Goal: Task Accomplishment & Management: Manage account settings

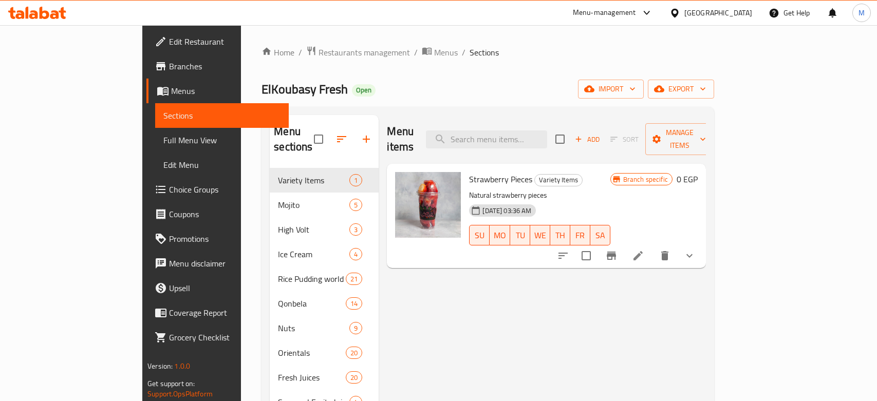
click at [241, 43] on div "Home / Restaurants management / Menus / Sections ElKoubasy Fresh Open import ex…" at bounding box center [488, 396] width 494 height 743
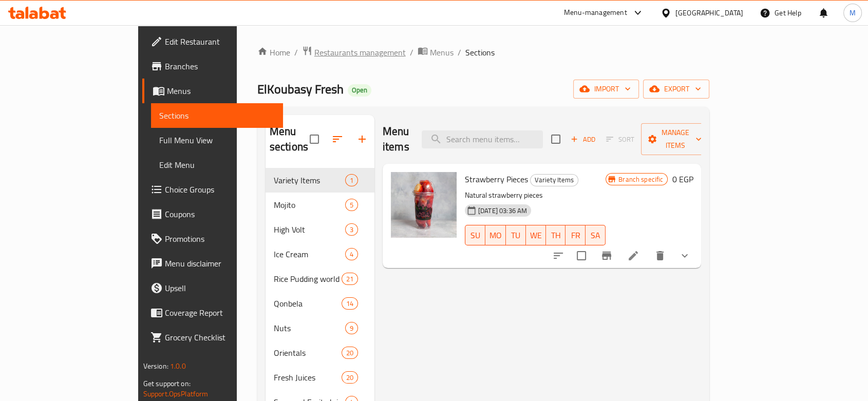
click at [315, 48] on span "Restaurants management" at bounding box center [360, 52] width 91 height 12
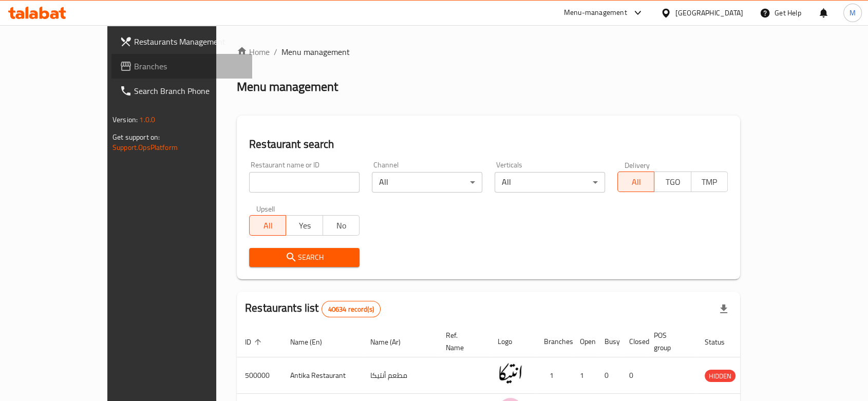
click at [134, 69] on span "Branches" at bounding box center [189, 66] width 110 height 12
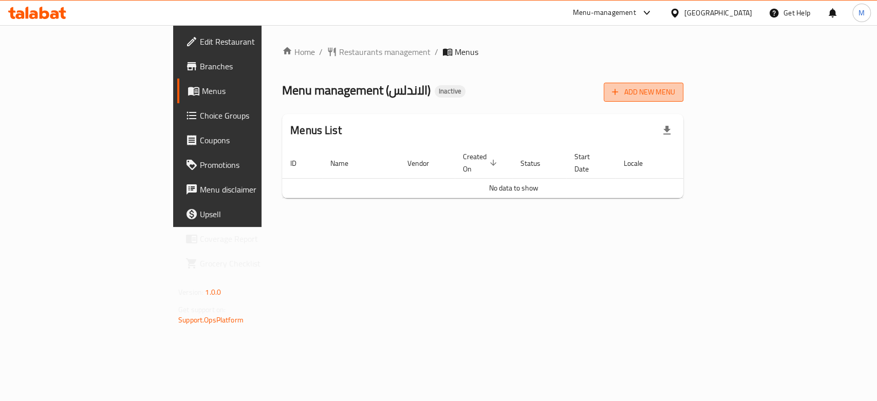
click at [683, 100] on button "Add New Menu" at bounding box center [644, 92] width 80 height 19
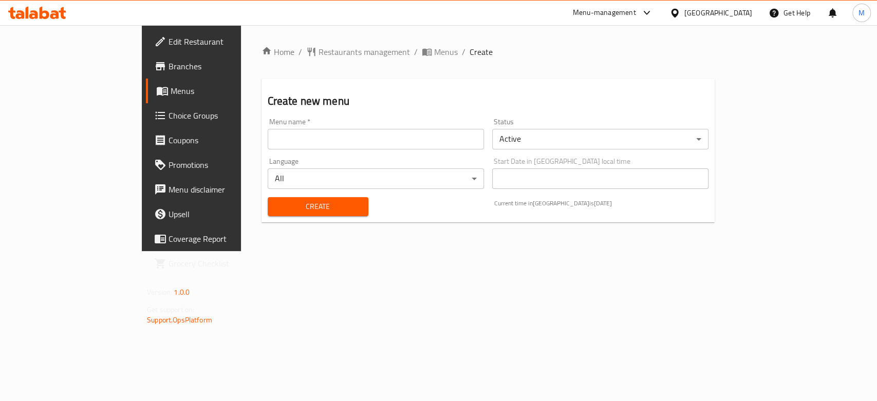
click at [375, 161] on div "Language All ​" at bounding box center [376, 173] width 216 height 31
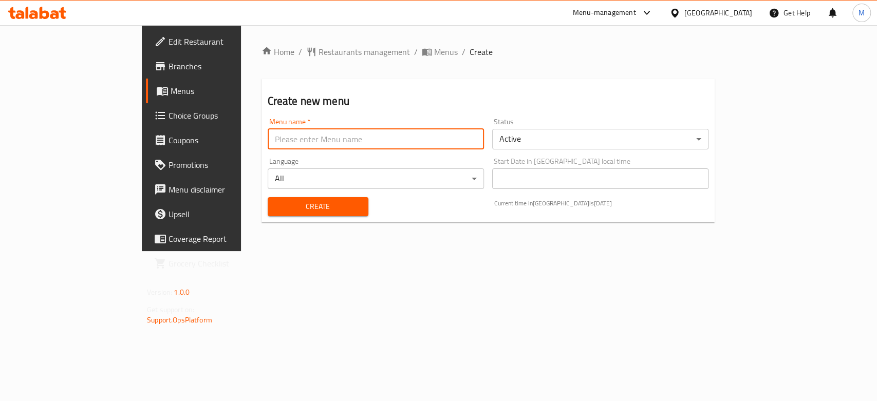
click at [354, 148] on input "text" at bounding box center [376, 139] width 216 height 21
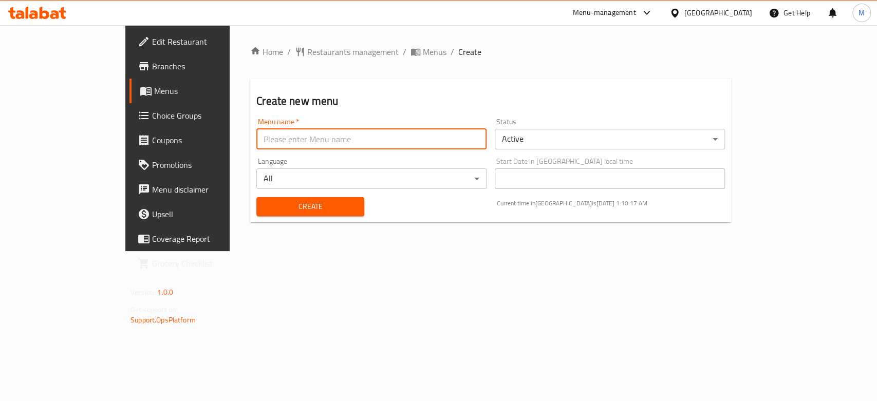
type input "new 1"
click at [250, 220] on div "Create" at bounding box center [310, 206] width 120 height 31
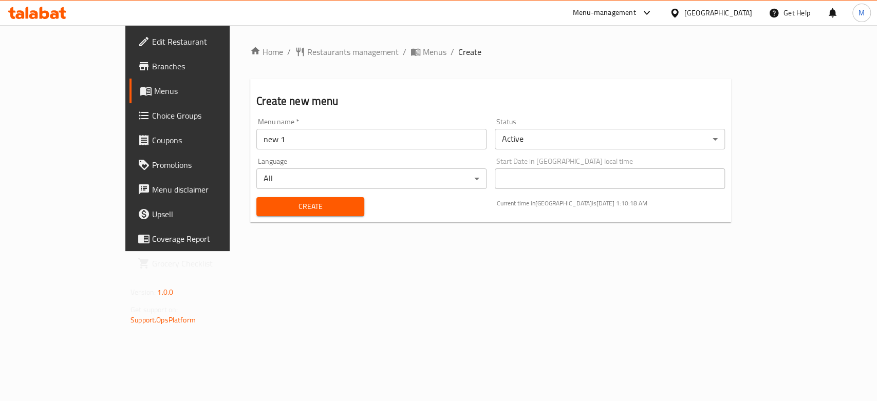
click at [256, 215] on button "Create" at bounding box center [310, 206] width 108 height 19
click at [423, 52] on span "Menus" at bounding box center [435, 52] width 24 height 12
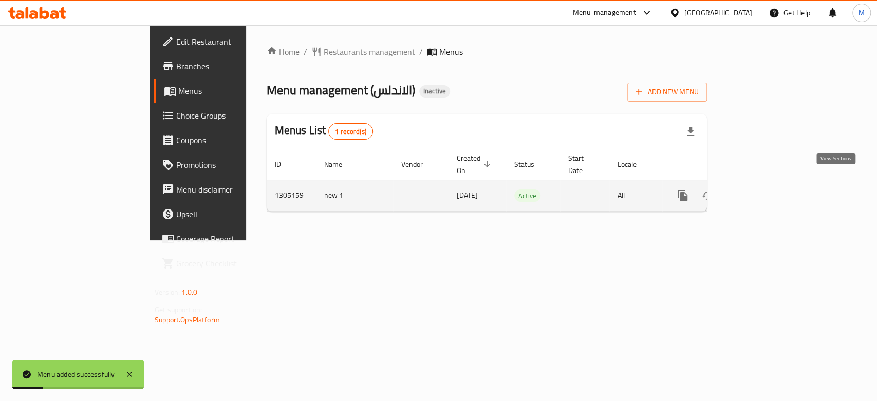
click at [769, 183] on link "enhanced table" at bounding box center [757, 195] width 25 height 25
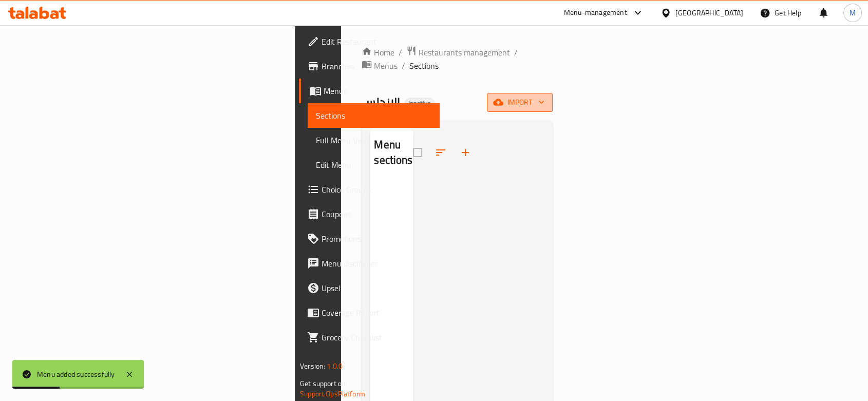
click at [553, 93] on button "import" at bounding box center [520, 102] width 66 height 19
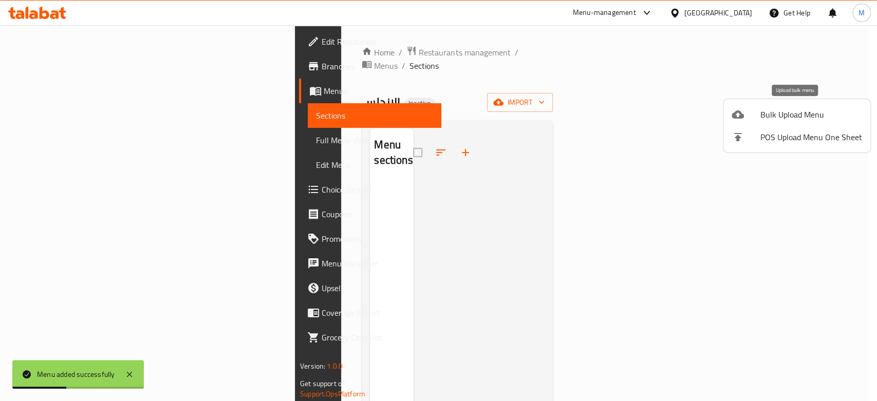
click at [789, 118] on span "Bulk Upload Menu" at bounding box center [812, 114] width 102 height 12
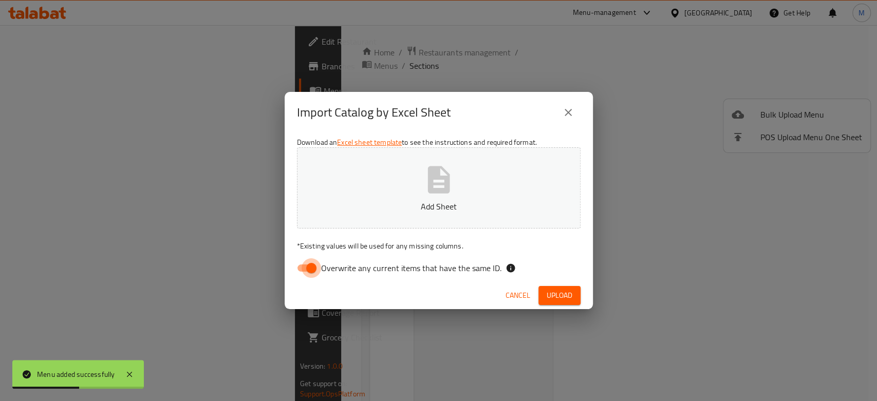
click at [311, 275] on input "Overwrite any current items that have the same ID." at bounding box center [311, 268] width 59 height 20
checkbox input "false"
click at [422, 179] on icon "button" at bounding box center [438, 179] width 33 height 33
click at [563, 293] on span "Upload" at bounding box center [560, 295] width 26 height 13
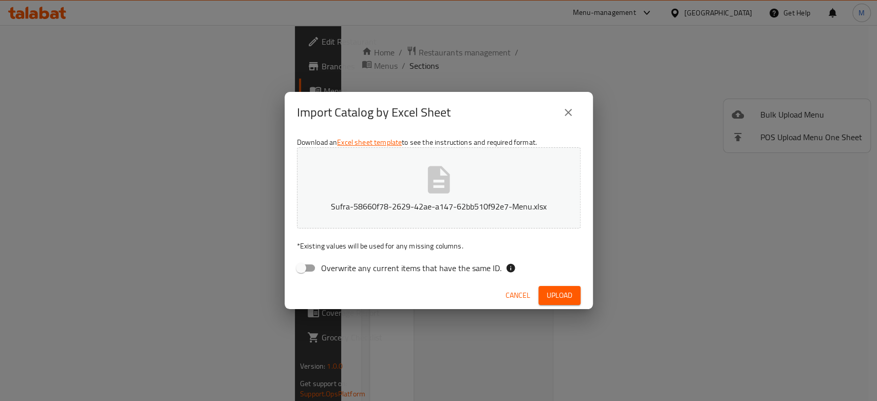
click at [507, 196] on button "Sufra-58660f78-2629-42ae-a147-62bb510f92e7-Menu.xlsx" at bounding box center [439, 187] width 284 height 81
click at [564, 284] on div "Cancel Upload" at bounding box center [439, 295] width 308 height 27
click at [566, 295] on span "Upload" at bounding box center [560, 295] width 26 height 13
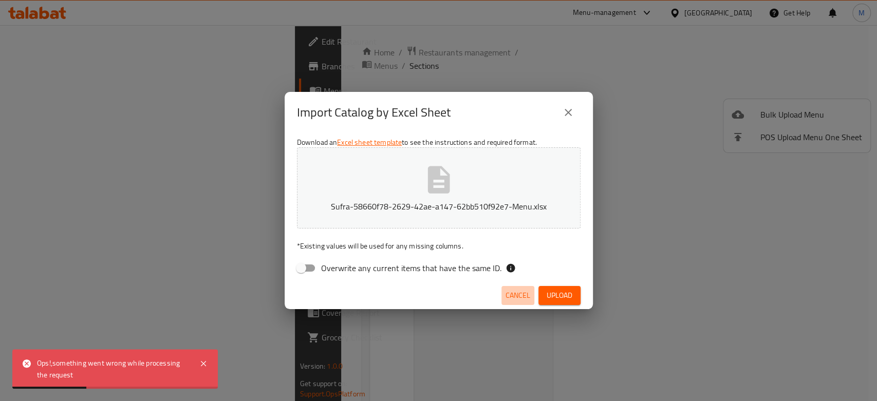
click at [510, 296] on span "Cancel" at bounding box center [518, 295] width 25 height 13
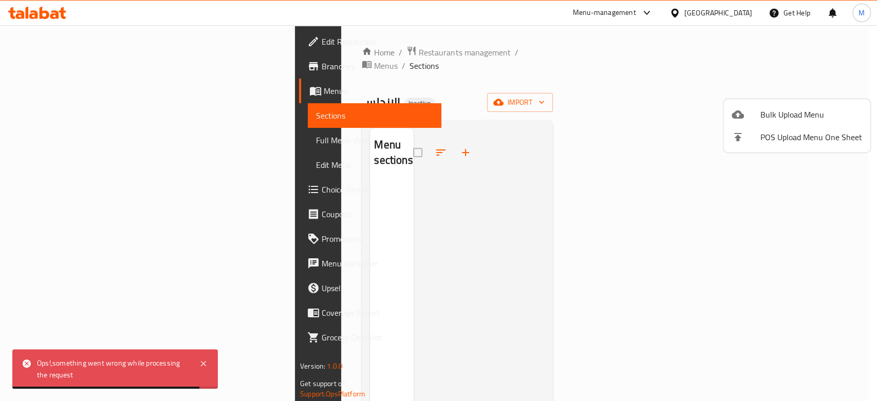
click at [622, 102] on div at bounding box center [438, 200] width 877 height 401
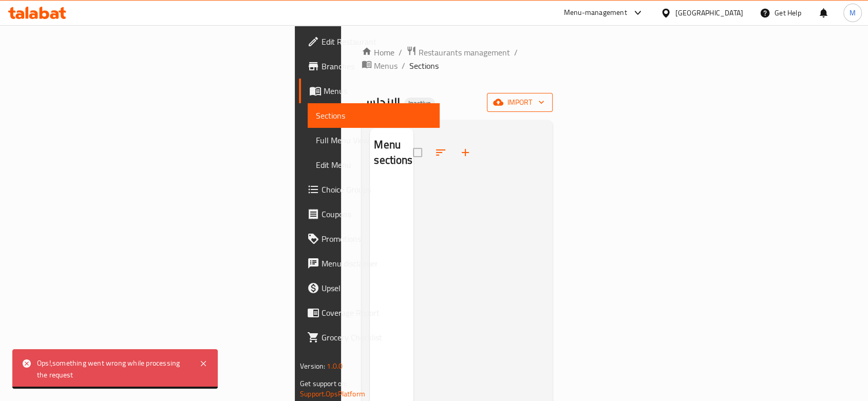
click at [545, 96] on span "import" at bounding box center [519, 102] width 49 height 13
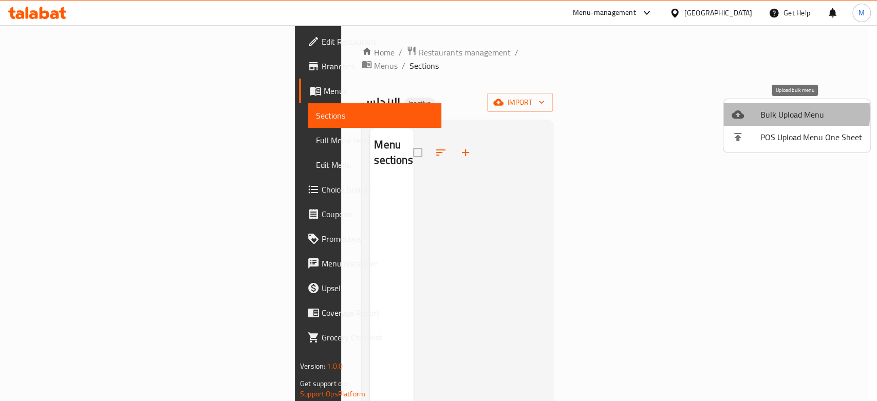
click at [746, 113] on div at bounding box center [746, 114] width 29 height 12
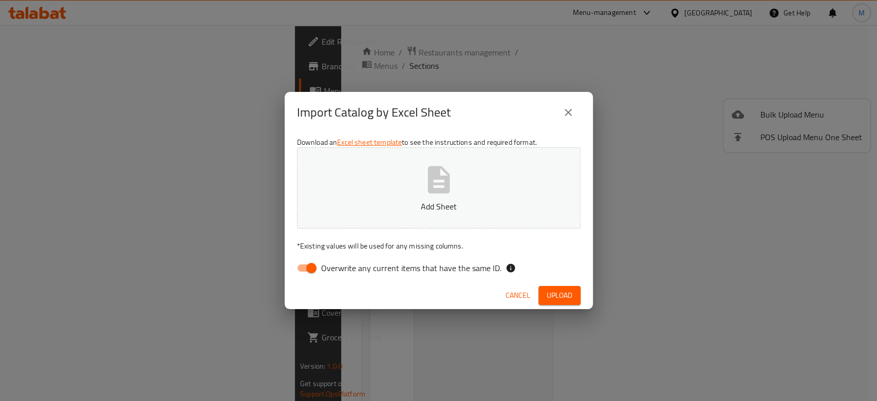
click at [314, 267] on input "Overwrite any current items that have the same ID." at bounding box center [311, 268] width 59 height 20
checkbox input "false"
click at [411, 202] on p "Add Sheet" at bounding box center [439, 206] width 252 height 12
click at [568, 297] on span "Upload" at bounding box center [560, 295] width 26 height 13
click at [522, 290] on span "Cancel" at bounding box center [518, 295] width 25 height 13
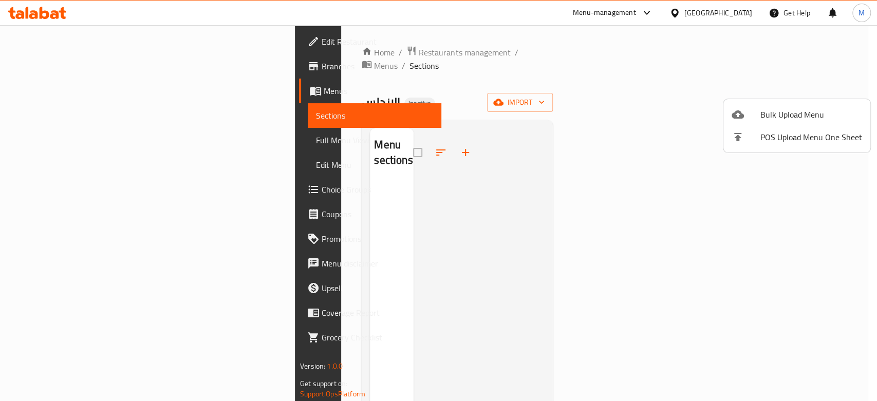
click at [757, 108] on div at bounding box center [746, 114] width 29 height 12
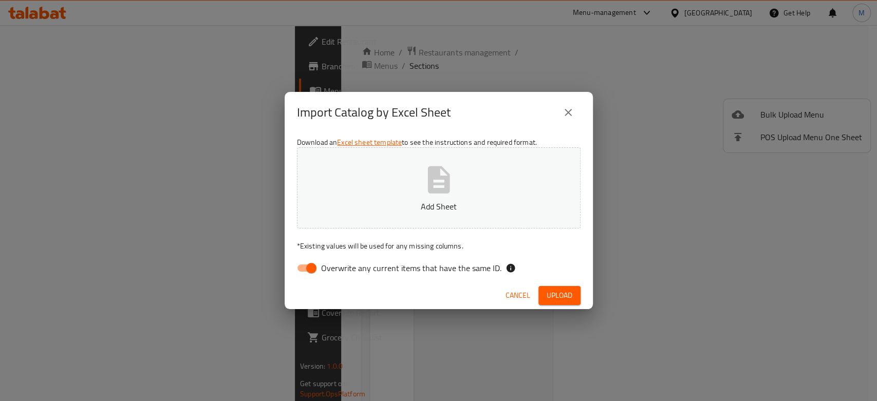
click at [426, 191] on icon "button" at bounding box center [438, 179] width 33 height 33
click at [312, 271] on input "Overwrite any current items that have the same ID." at bounding box center [311, 268] width 59 height 20
checkbox input "false"
click at [591, 298] on div "Cancel Upload" at bounding box center [439, 295] width 308 height 27
click at [571, 299] on span "Upload" at bounding box center [560, 295] width 26 height 13
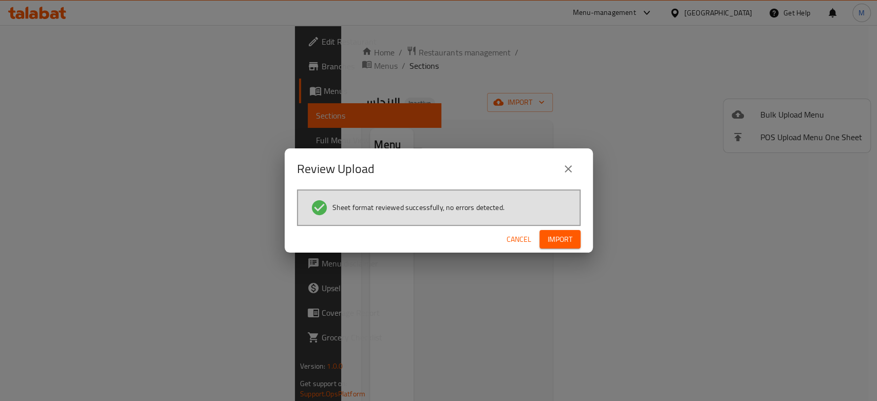
click at [556, 229] on div "Cancel Import" at bounding box center [439, 239] width 308 height 27
click at [557, 234] on span "Import" at bounding box center [560, 239] width 25 height 13
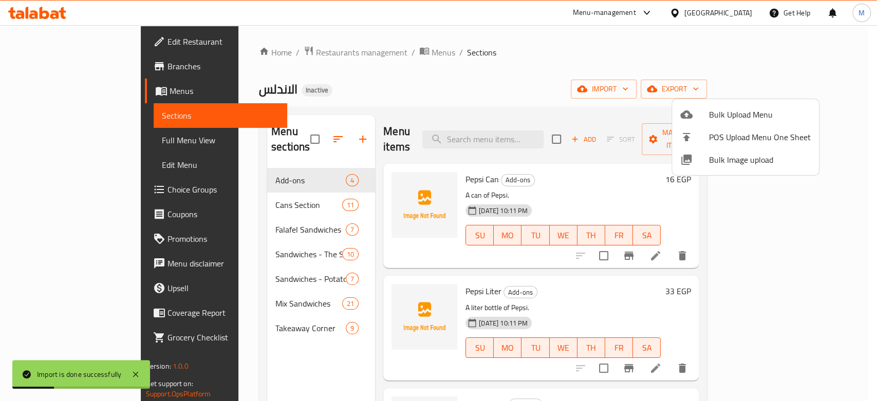
click at [58, 150] on div at bounding box center [438, 200] width 877 height 401
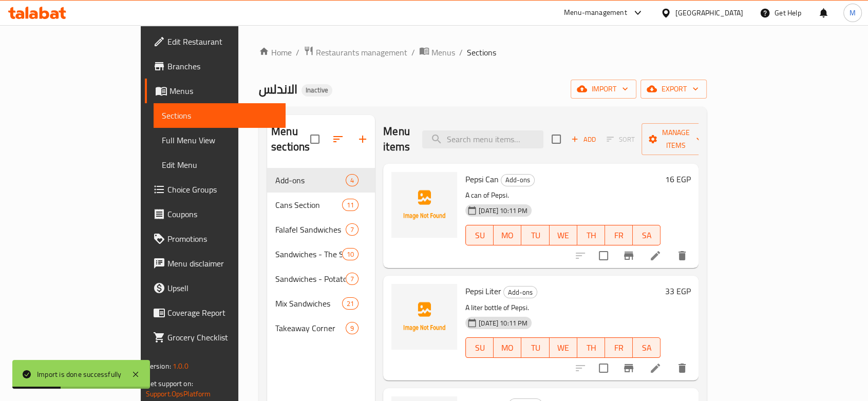
click at [162, 143] on span "Full Menu View" at bounding box center [220, 140] width 116 height 12
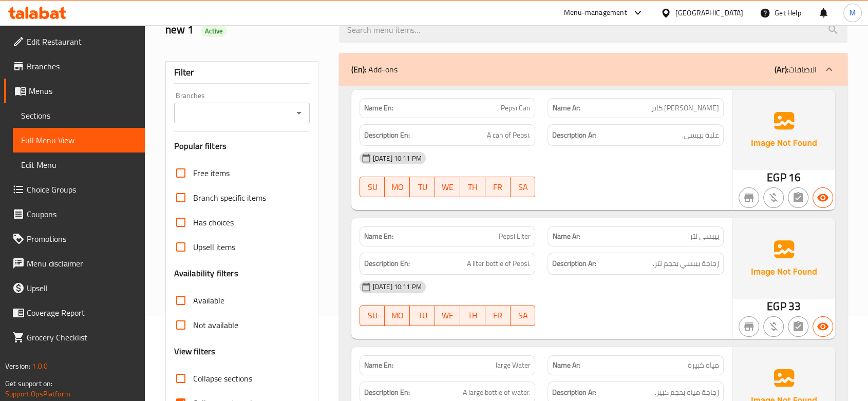
scroll to position [171, 0]
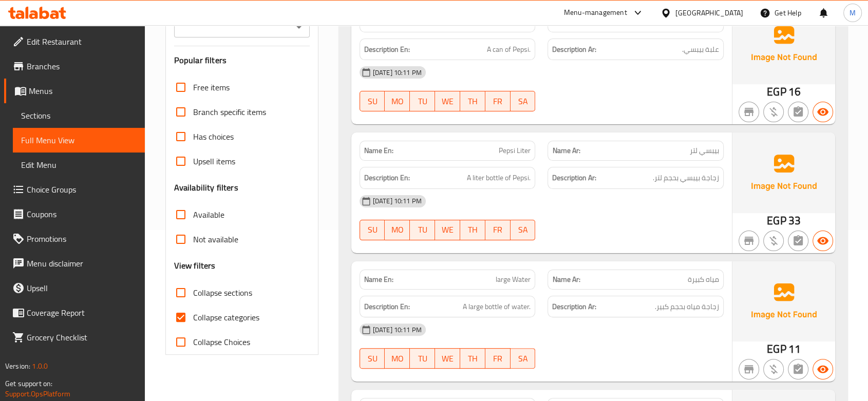
drag, startPoint x: 178, startPoint y: 316, endPoint x: 197, endPoint y: 254, distance: 64.4
click at [177, 316] on input "Collapse categories" at bounding box center [181, 317] width 25 height 25
checkbox input "false"
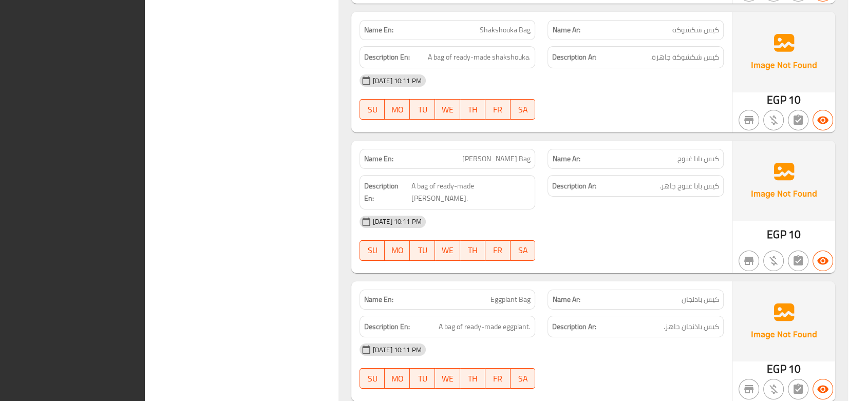
scroll to position [11455, 0]
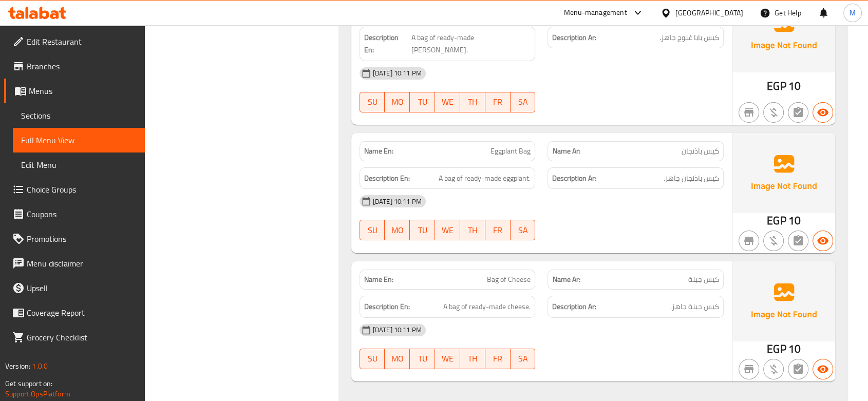
click at [740, 9] on div "Egypt" at bounding box center [710, 12] width 68 height 11
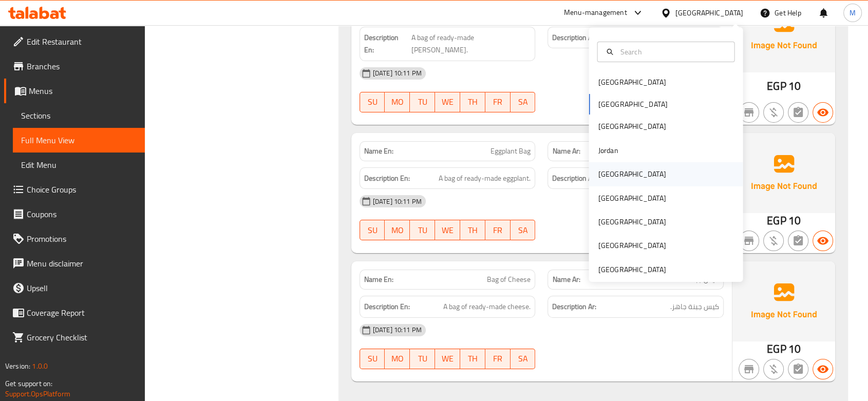
click at [621, 171] on div "[GEOGRAPHIC_DATA]" at bounding box center [666, 174] width 154 height 24
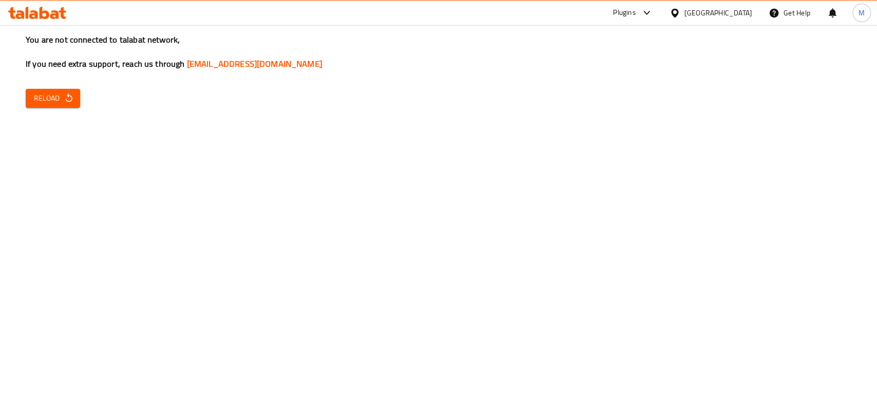
click at [81, 95] on div "You are not connected to talabat network, If you need extra support, reach us t…" at bounding box center [438, 200] width 877 height 401
click at [75, 96] on button "Reload" at bounding box center [53, 98] width 54 height 19
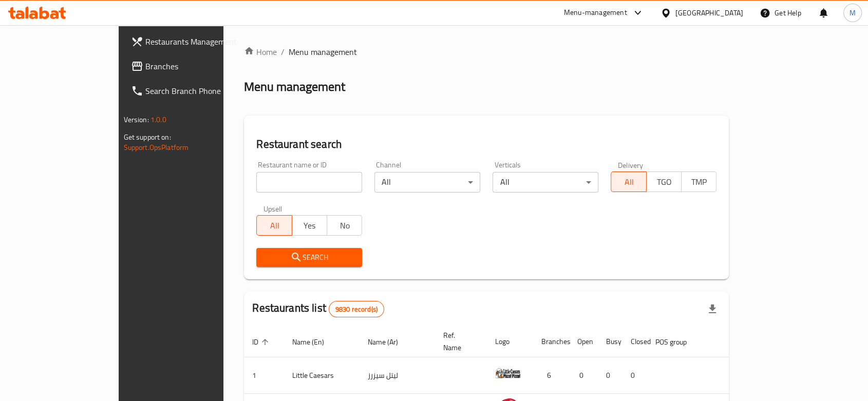
click at [145, 61] on span "Branches" at bounding box center [200, 66] width 110 height 12
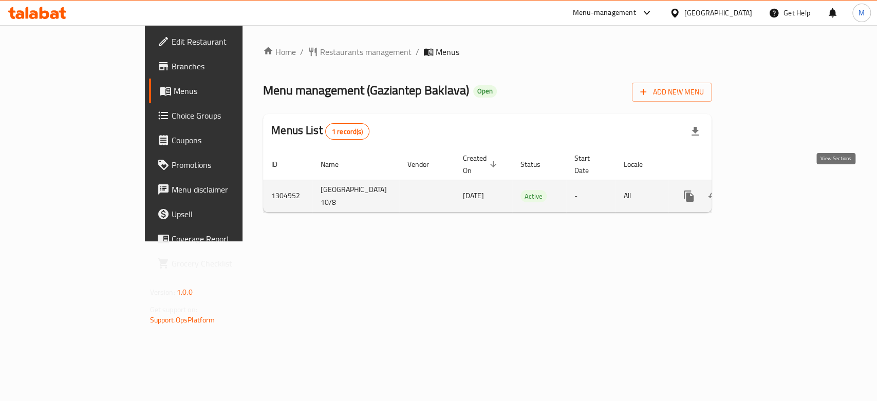
click at [775, 192] on link "enhanced table" at bounding box center [763, 196] width 25 height 25
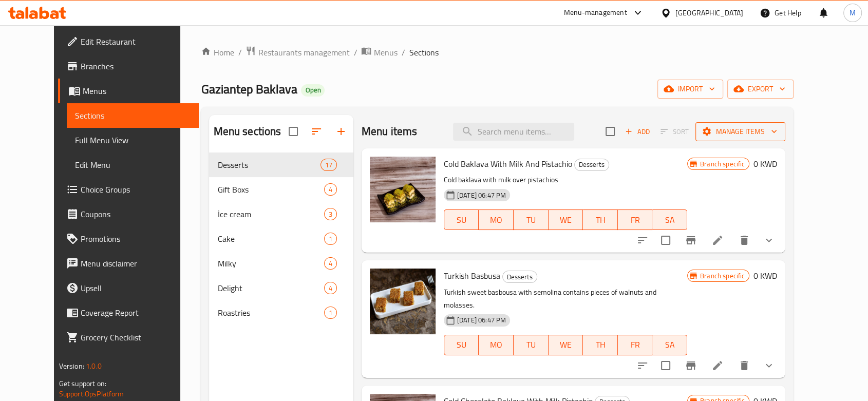
click at [765, 127] on span "Manage items" at bounding box center [740, 131] width 73 height 13
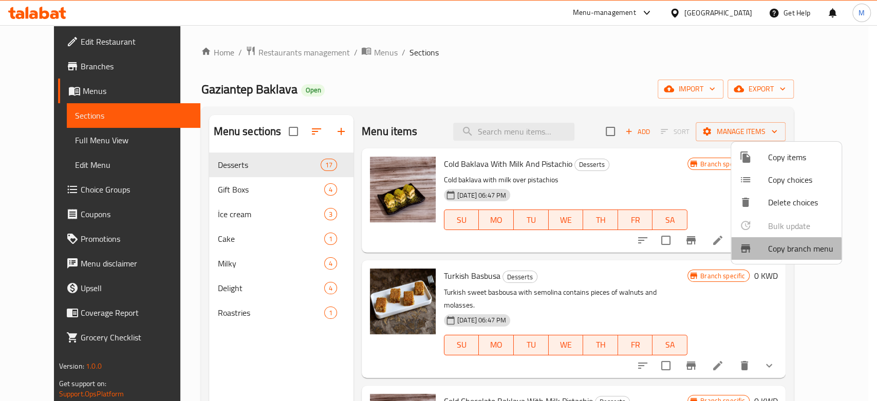
click at [780, 257] on li "Copy branch menu" at bounding box center [786, 248] width 110 height 23
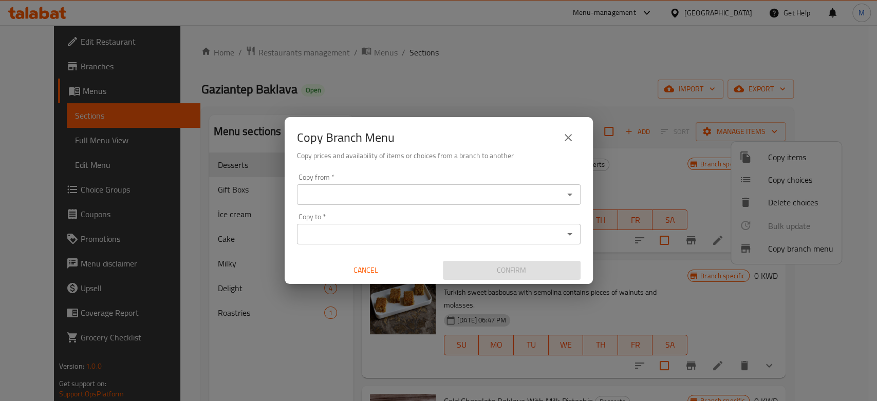
click at [525, 191] on input "Copy from   *" at bounding box center [430, 195] width 261 height 14
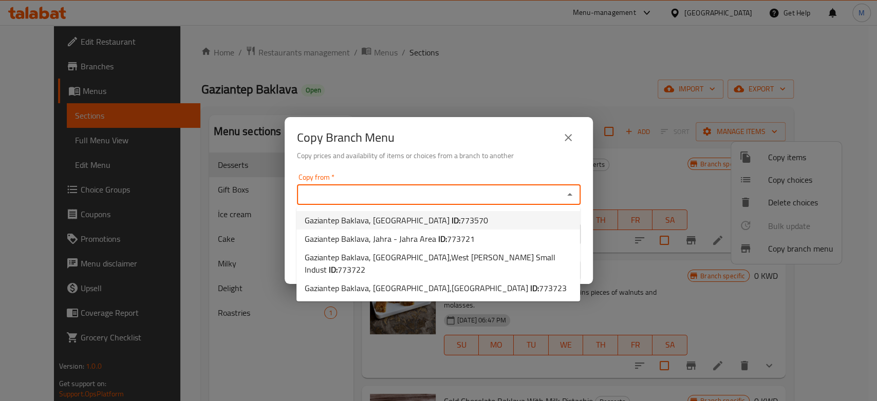
click at [460, 219] on span "773570" at bounding box center [474, 220] width 28 height 15
type input "Gaziantep Baklava, Salmiya"
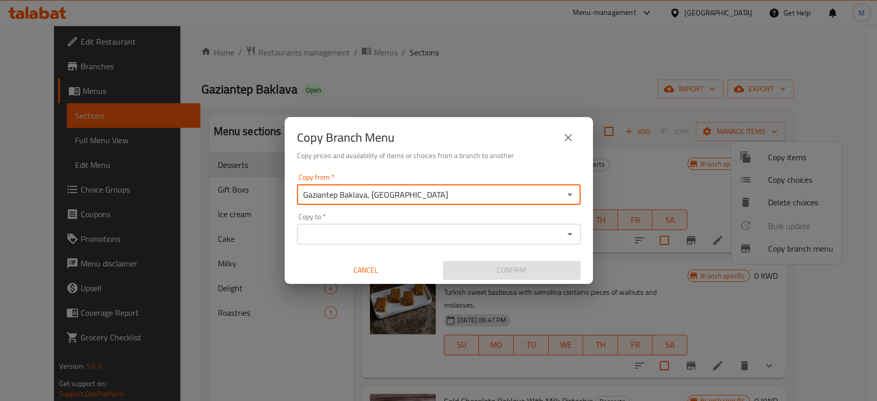
click at [431, 227] on input "Copy to   *" at bounding box center [430, 234] width 261 height 14
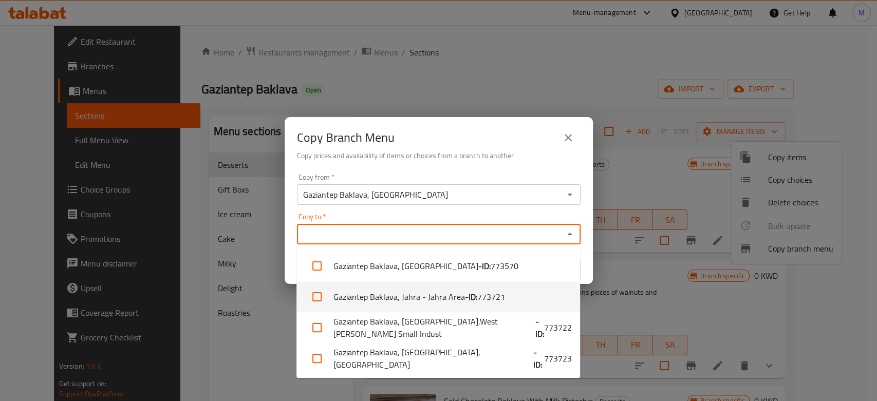
click at [422, 291] on li "Gaziantep Baklava, Jahra - Jahra Area - ID: 773721" at bounding box center [439, 297] width 284 height 31
checkbox input "true"
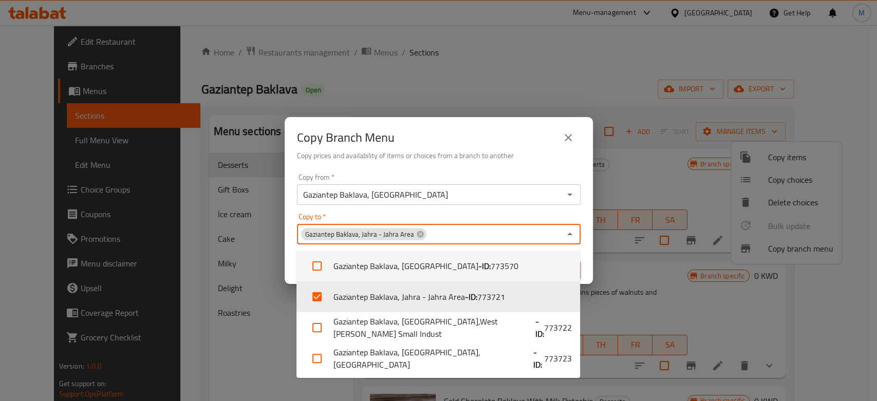
click at [472, 174] on div "Copy from   * Gaziantep Baklava, Salmiya Copy from *" at bounding box center [439, 189] width 284 height 31
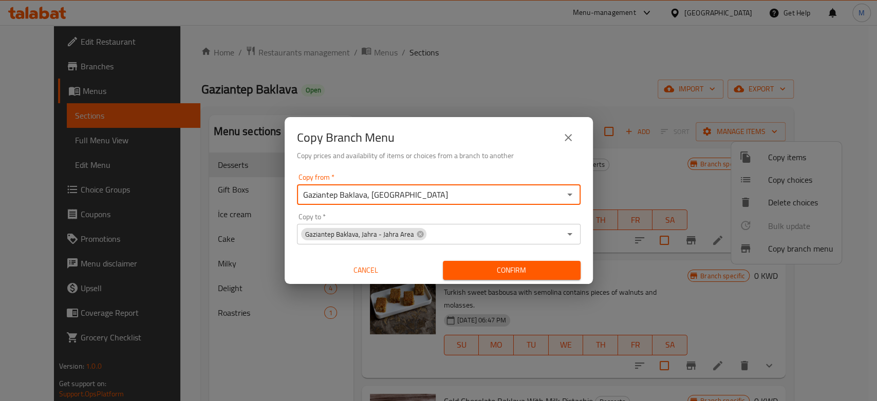
click at [505, 276] on span "Confirm" at bounding box center [511, 270] width 121 height 13
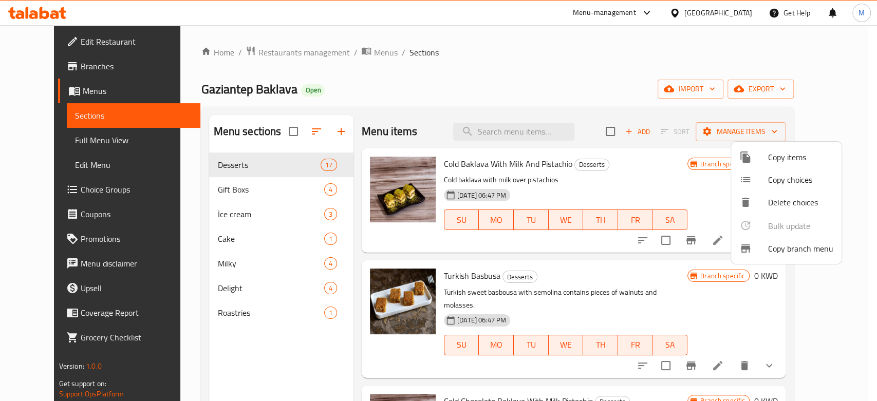
click at [618, 77] on div at bounding box center [438, 200] width 877 height 401
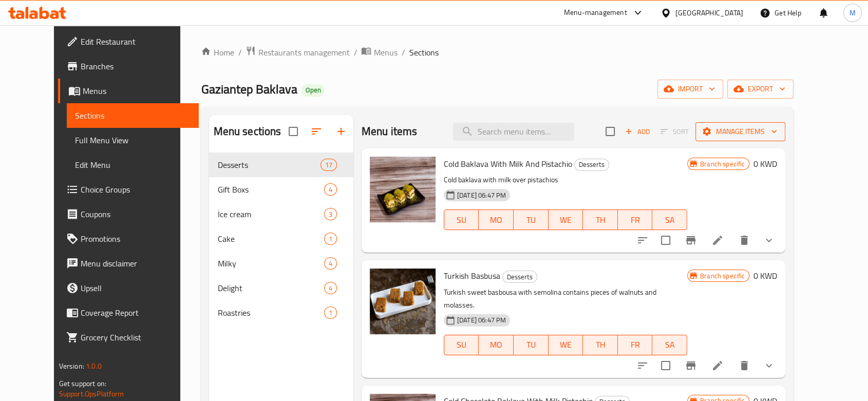
click at [778, 128] on span "Manage items" at bounding box center [740, 131] width 73 height 13
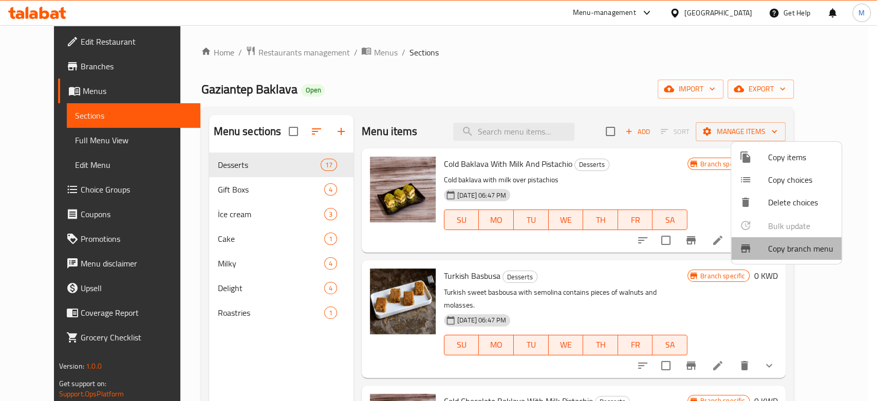
click at [782, 252] on span "Copy branch menu" at bounding box center [800, 249] width 65 height 12
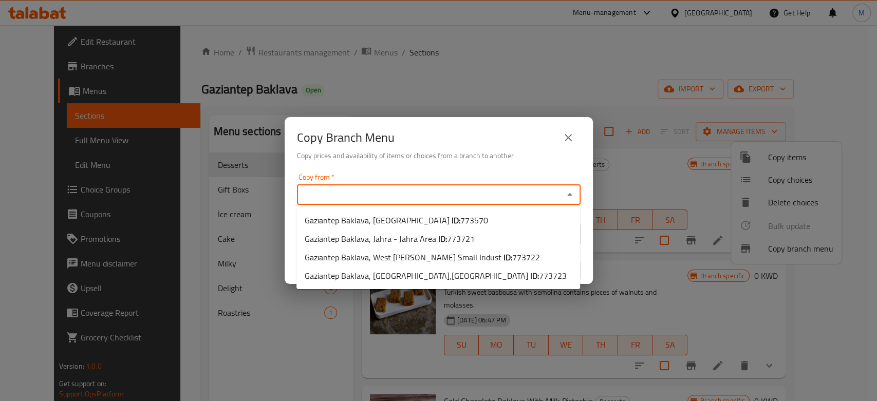
click at [455, 196] on input "Copy from   *" at bounding box center [430, 195] width 261 height 14
click at [439, 219] on li "Gaziantep Baklava, Salmiya ID: 773570" at bounding box center [439, 220] width 284 height 19
type input "Gaziantep Baklava, Salmiya"
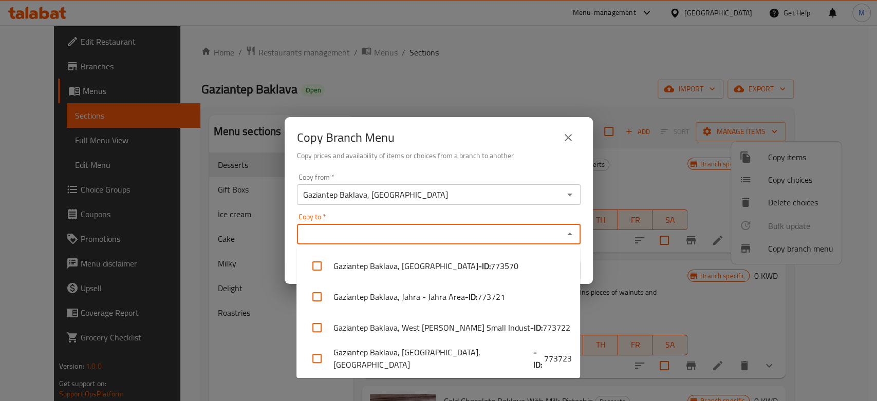
click at [436, 228] on input "Copy to   *" at bounding box center [430, 234] width 261 height 14
click at [438, 324] on li "Gaziantep Baklava, West Abu Fetera Small Indust - ID: 773722" at bounding box center [439, 327] width 284 height 31
checkbox input "true"
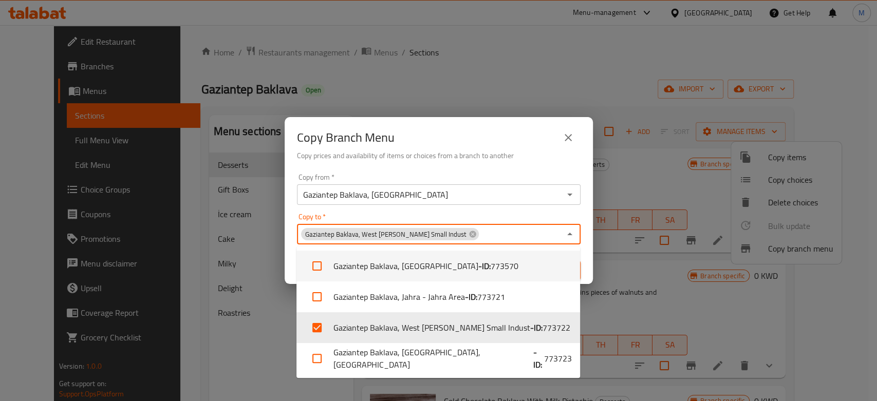
click at [491, 174] on div "Copy from   * Gaziantep Baklava, Salmiya Copy from *" at bounding box center [439, 189] width 284 height 31
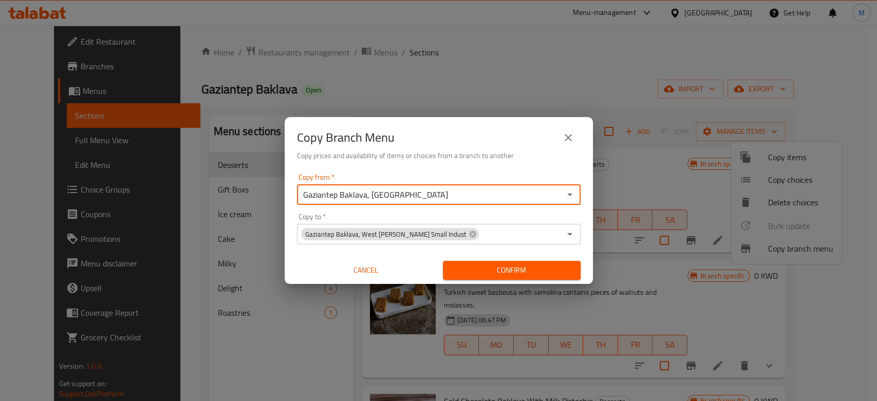
click at [486, 272] on span "Confirm" at bounding box center [511, 270] width 121 height 13
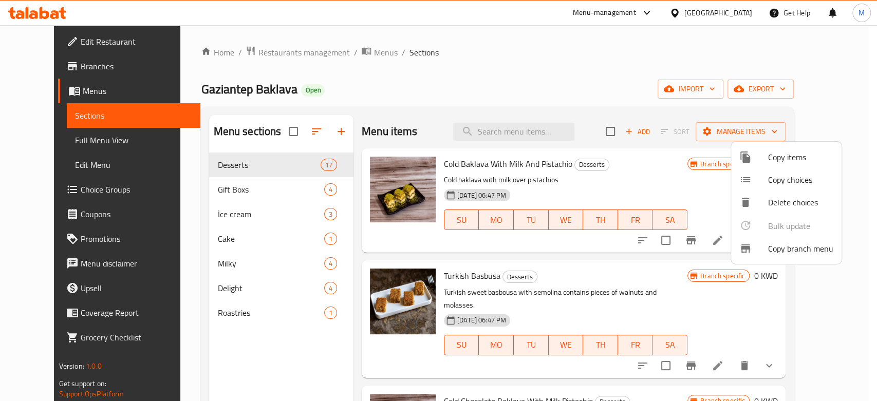
click at [787, 246] on span "Copy branch menu" at bounding box center [800, 249] width 65 height 12
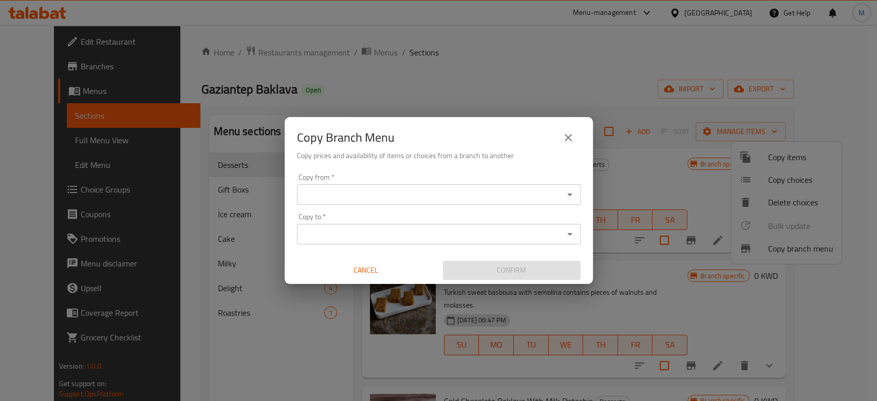
click at [552, 194] on div "Copy from *" at bounding box center [439, 194] width 284 height 21
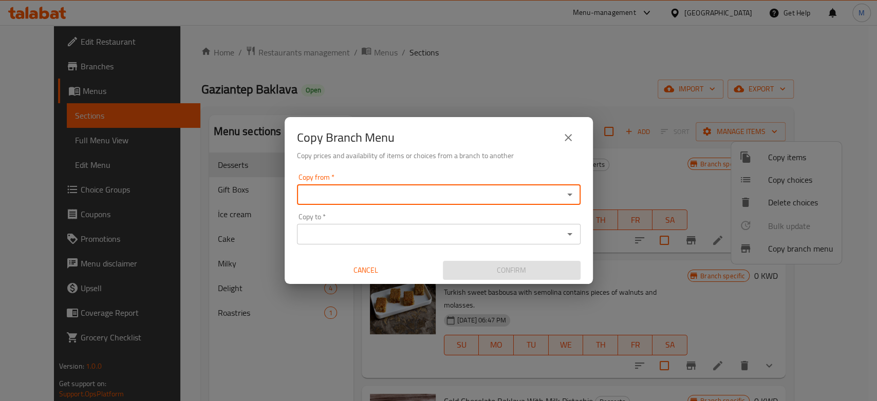
click at [542, 190] on input "Copy from   *" at bounding box center [430, 195] width 261 height 14
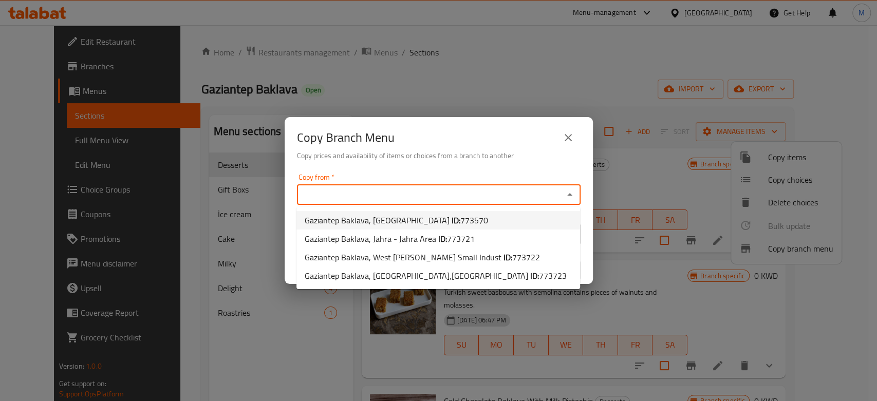
click at [460, 223] on span "773570" at bounding box center [474, 220] width 28 height 15
type input "Gaziantep Baklava, Salmiya"
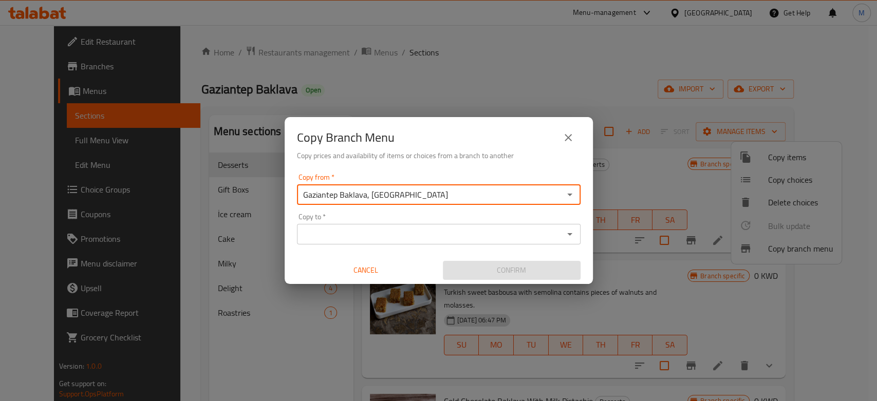
click at [435, 233] on input "Copy to   *" at bounding box center [430, 234] width 261 height 14
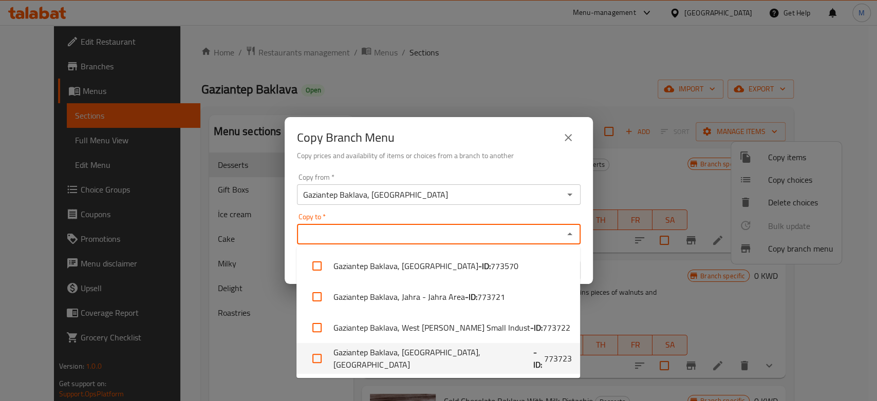
click at [544, 358] on span "773723" at bounding box center [558, 359] width 28 height 12
checkbox input "true"
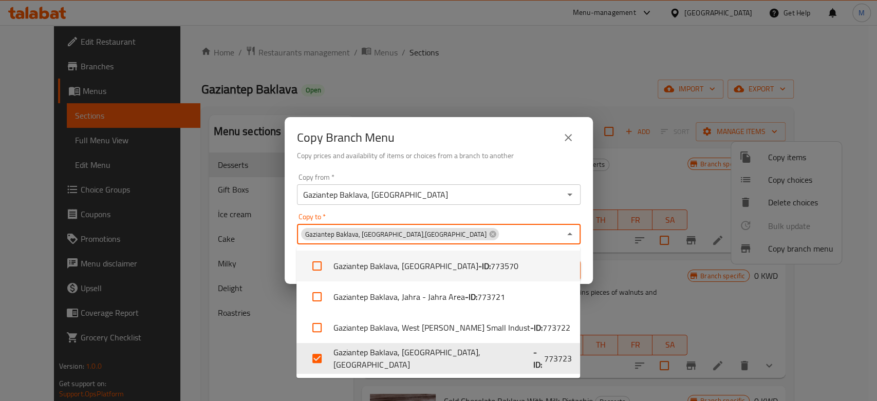
click at [497, 168] on div "Copy Branch Menu Copy prices and availability of items or choices from a branch…" at bounding box center [439, 143] width 308 height 52
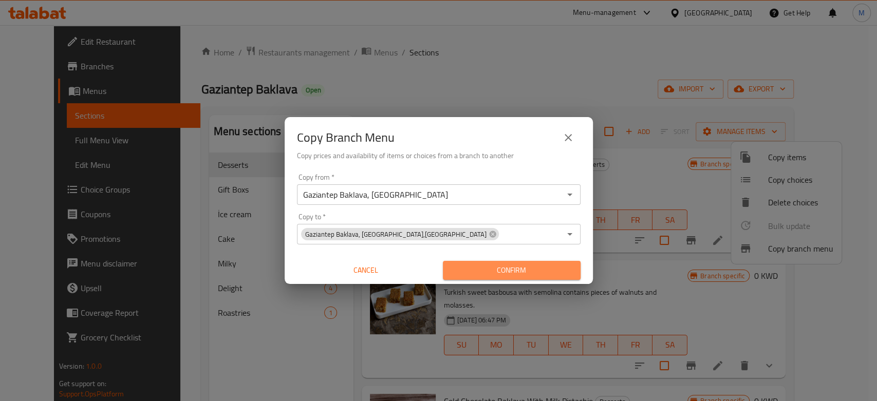
click at [529, 276] on span "Confirm" at bounding box center [511, 270] width 121 height 13
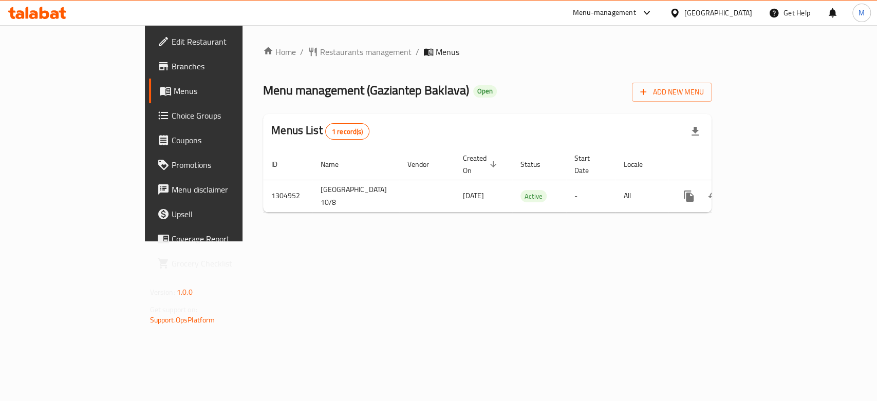
click at [172, 68] on span "Branches" at bounding box center [228, 66] width 112 height 12
